Goal: Browse casually: Explore the website without a specific task or goal

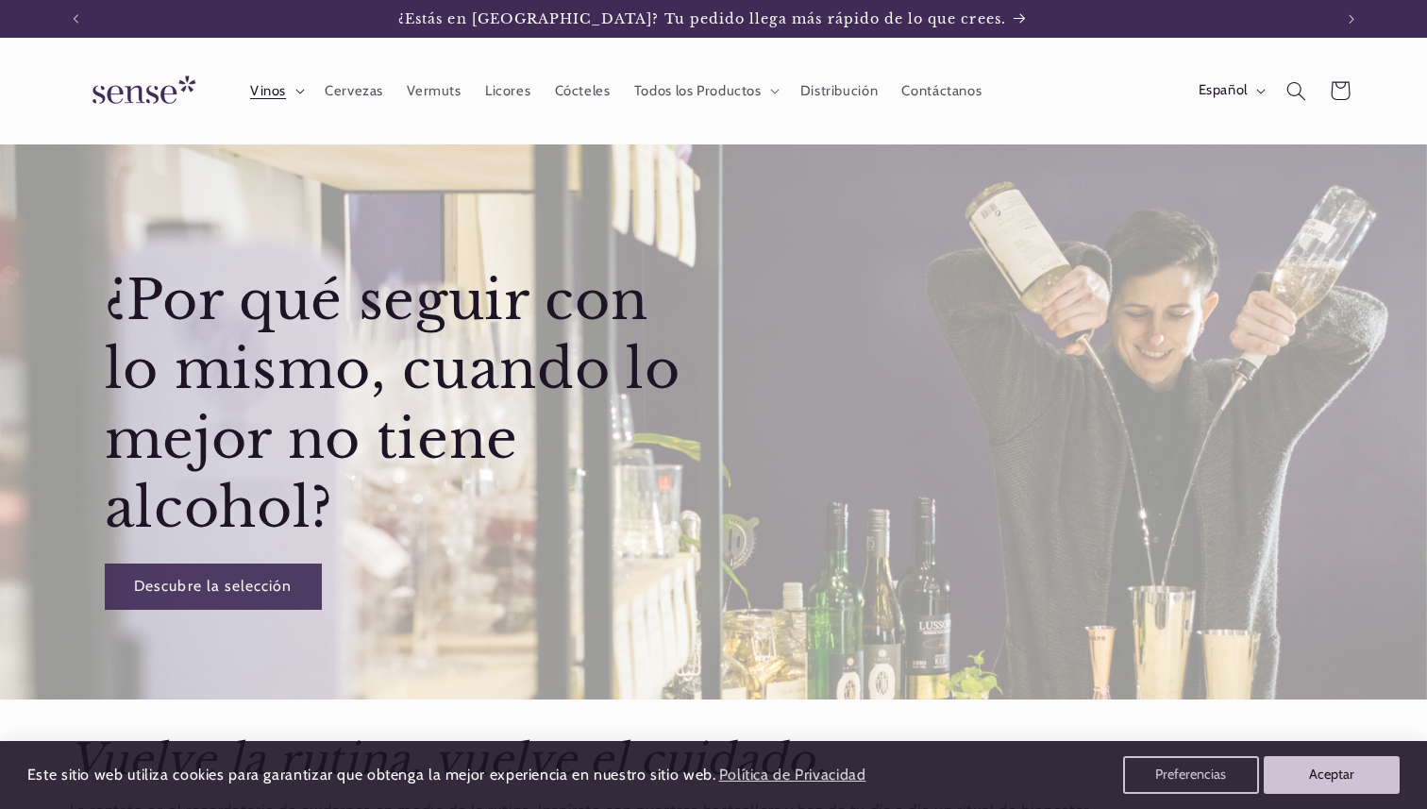
click at [274, 98] on span "Vinos" at bounding box center [268, 91] width 36 height 18
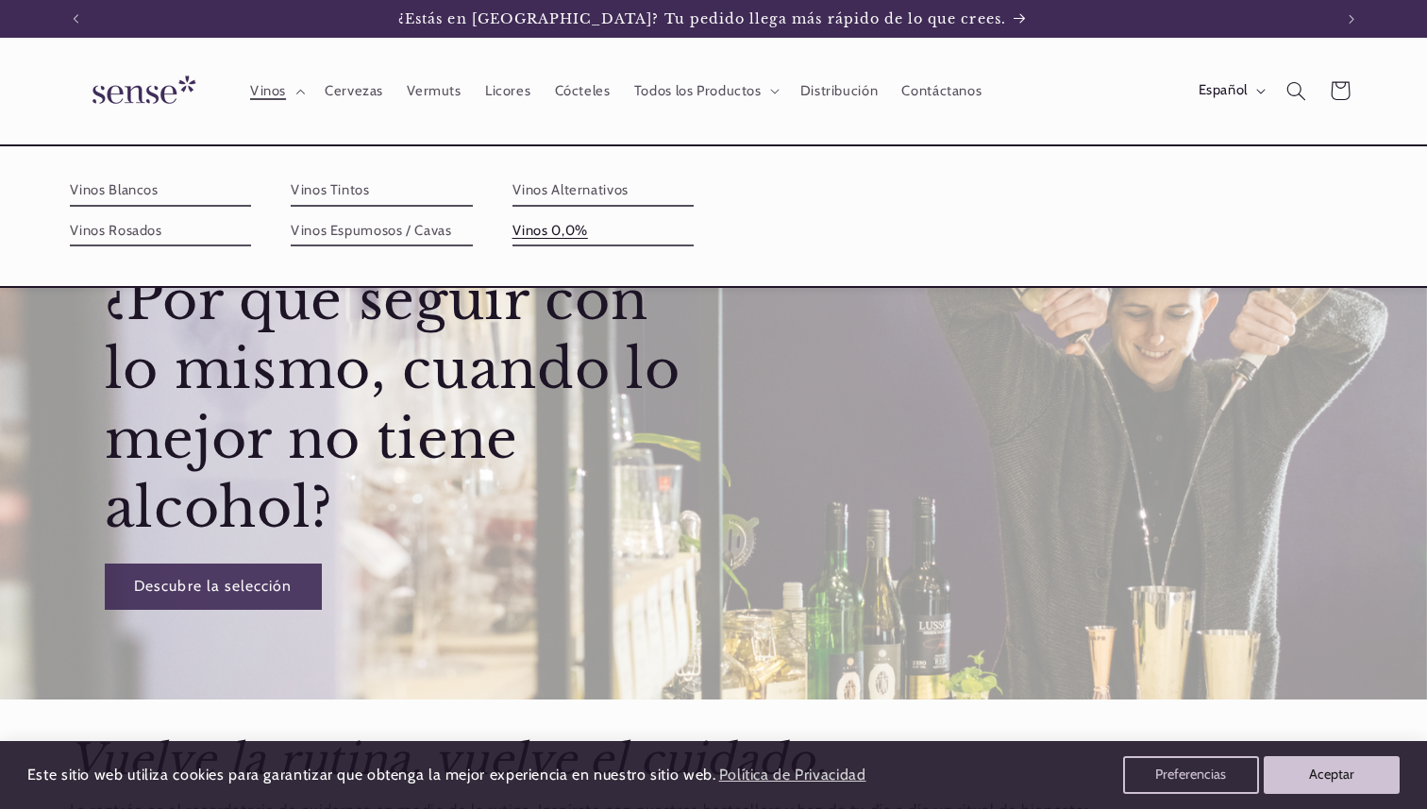
click at [528, 227] on link "Vinos 0,0%" at bounding box center [603, 231] width 182 height 30
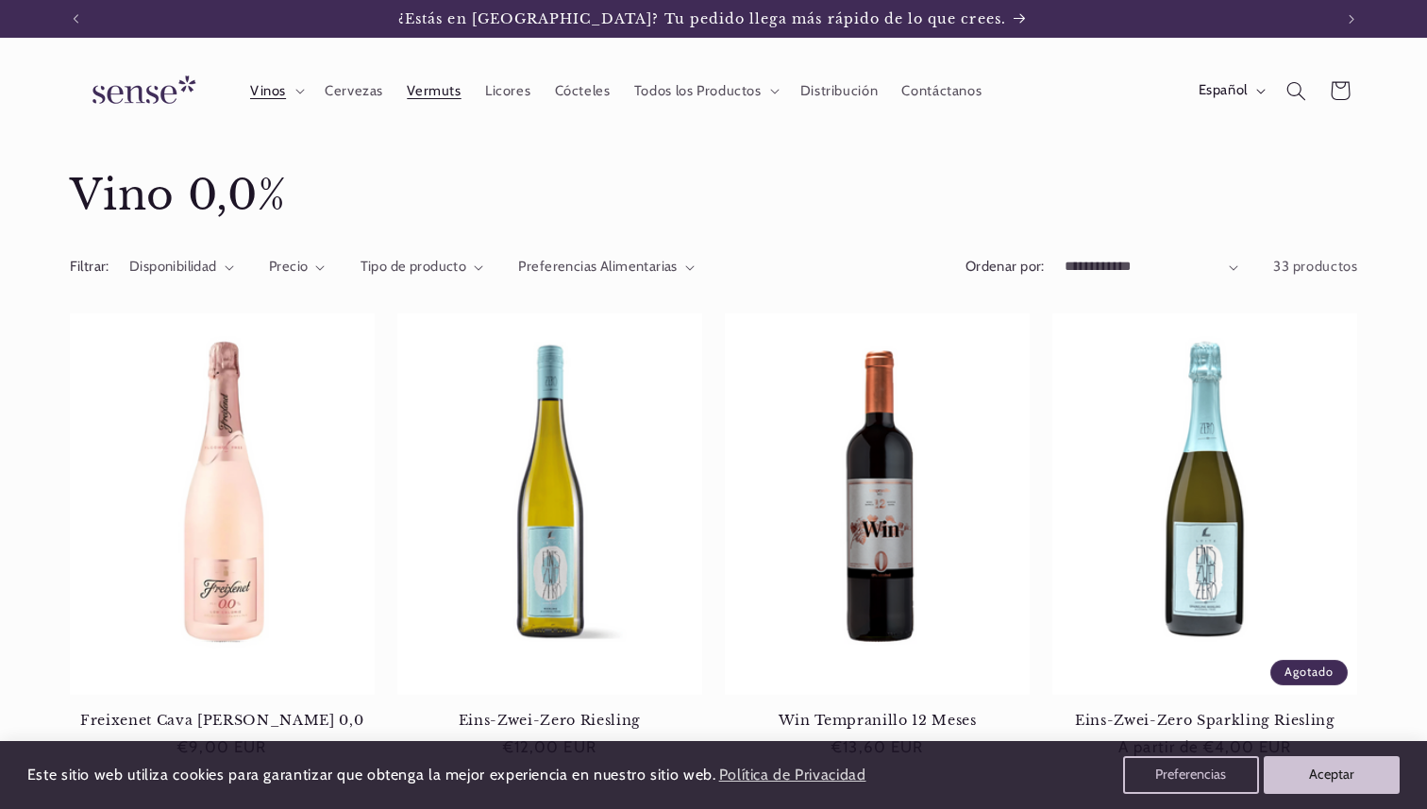
click at [437, 93] on span "Vermuts" at bounding box center [434, 91] width 54 height 18
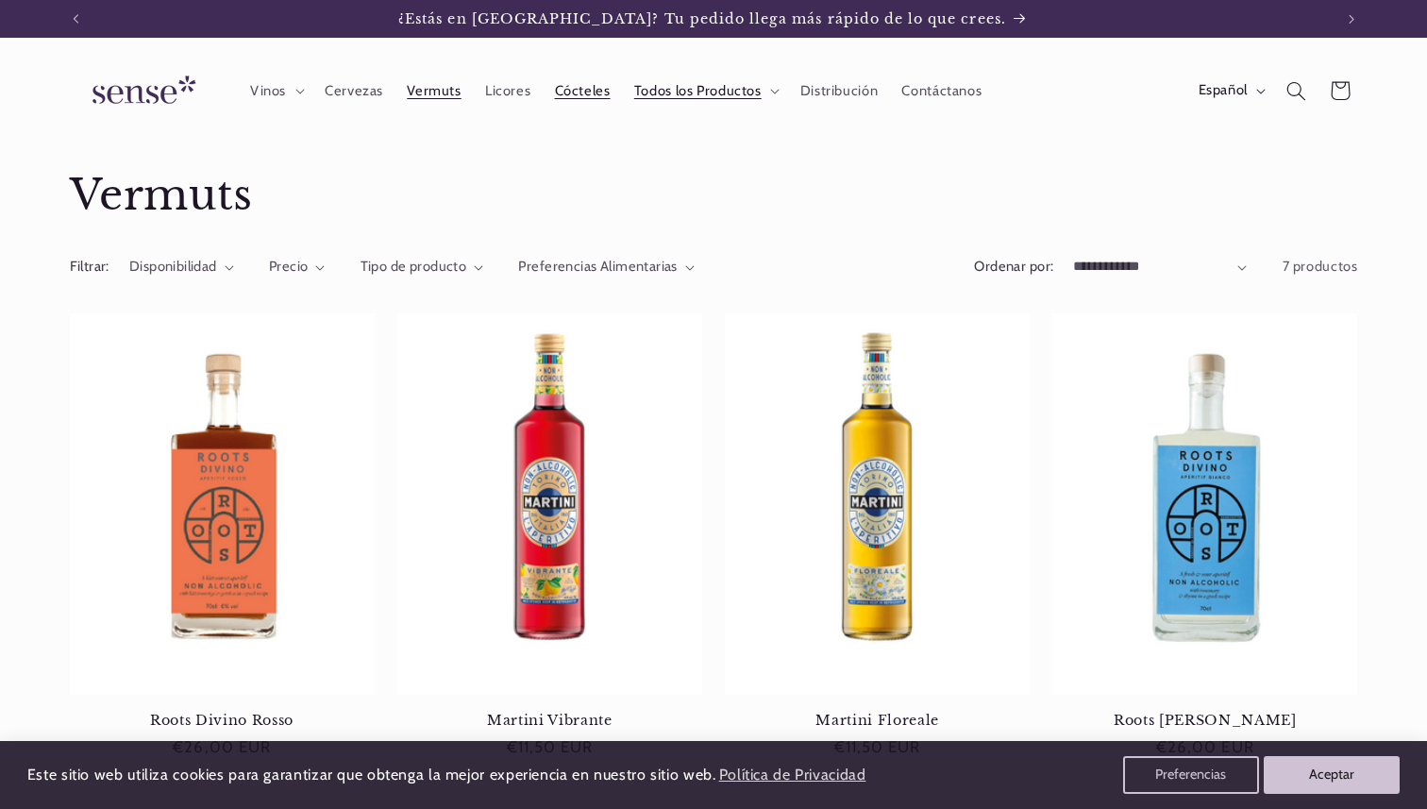
click at [585, 88] on span "Cócteles" at bounding box center [583, 91] width 56 height 18
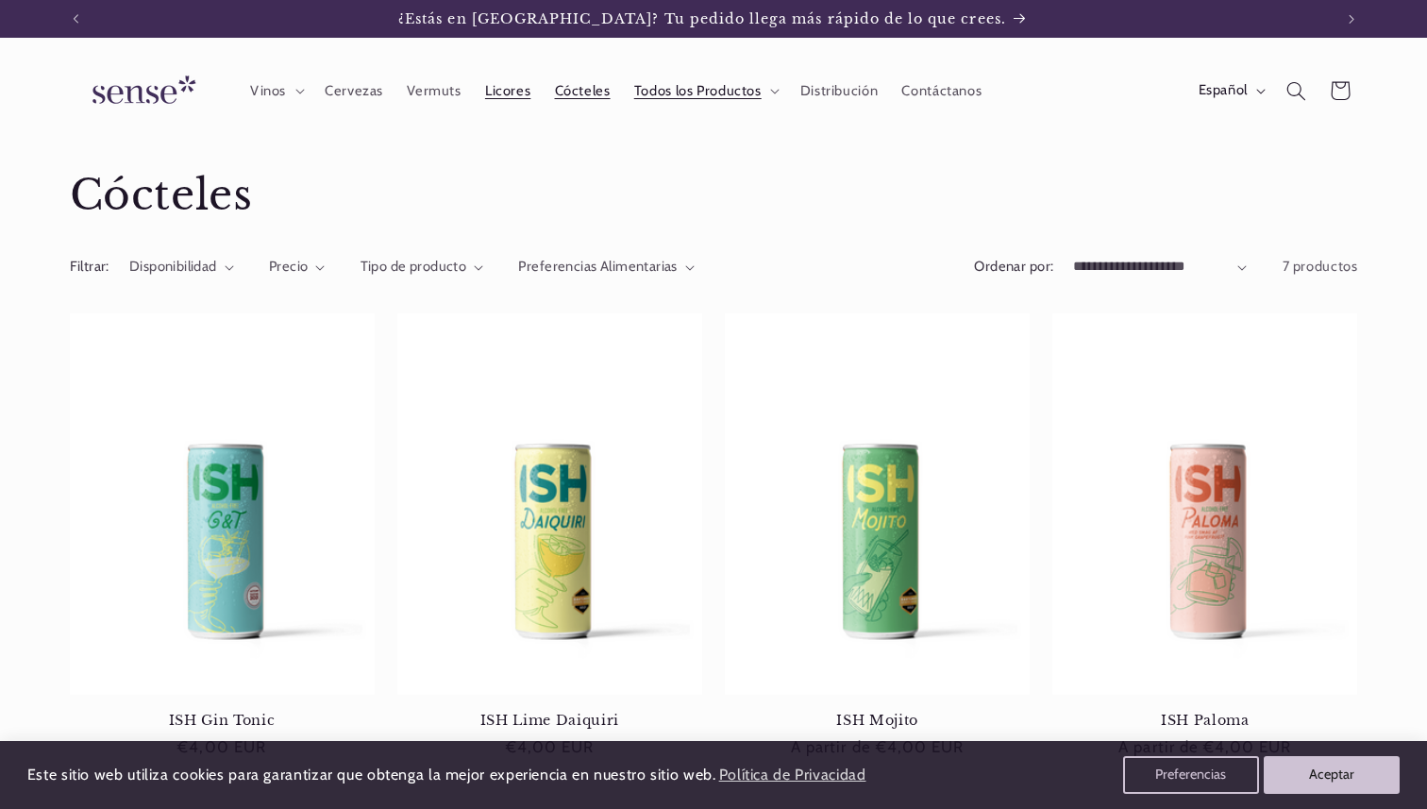
click at [511, 94] on span "Licores" at bounding box center [507, 91] width 45 height 18
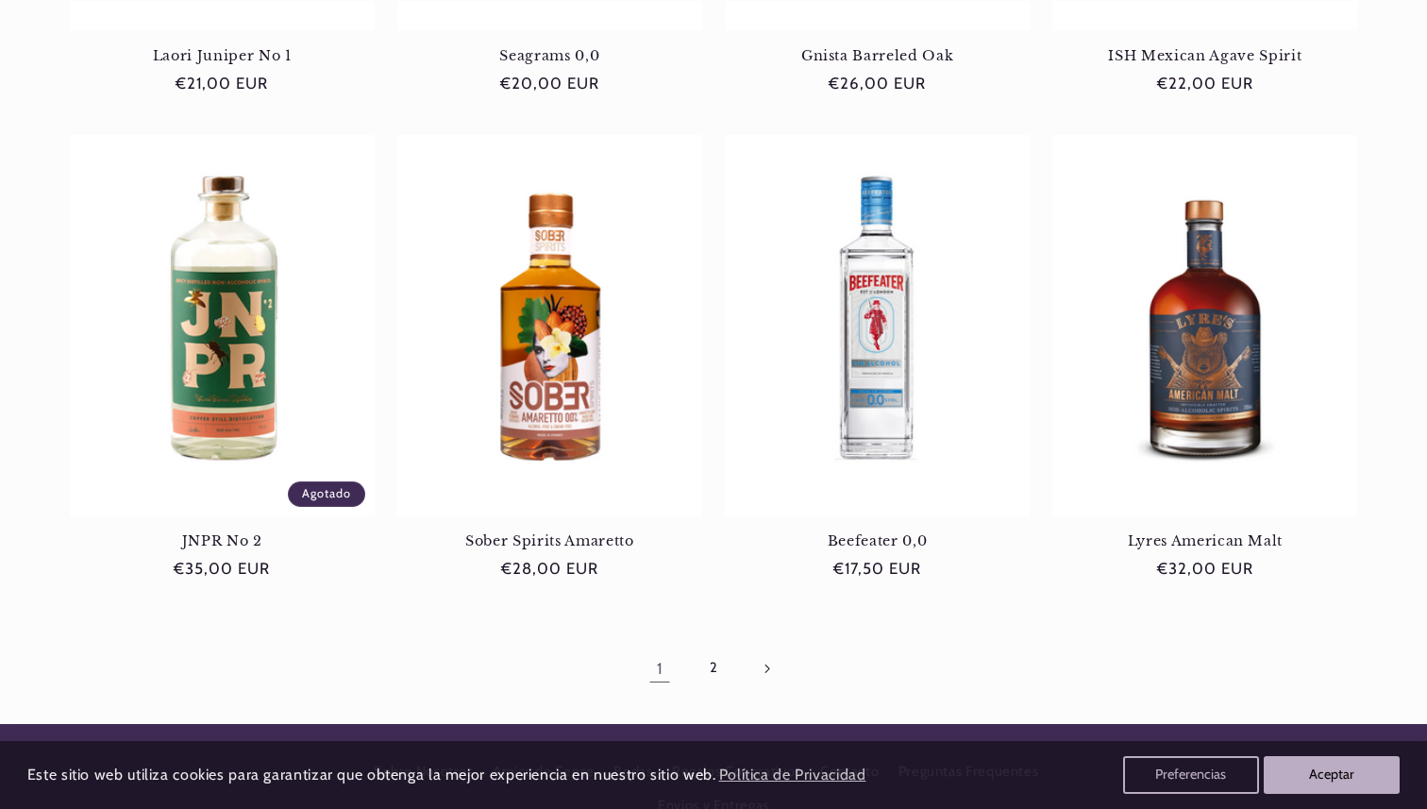
scroll to position [1939, 0]
